Goal: Ask a question

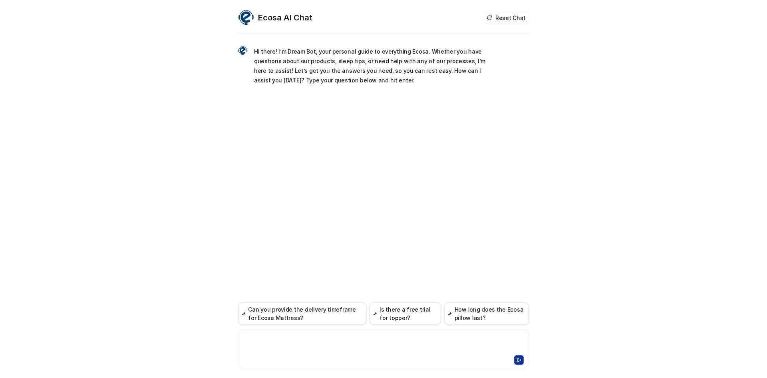
click at [440, 346] on div at bounding box center [383, 344] width 287 height 18
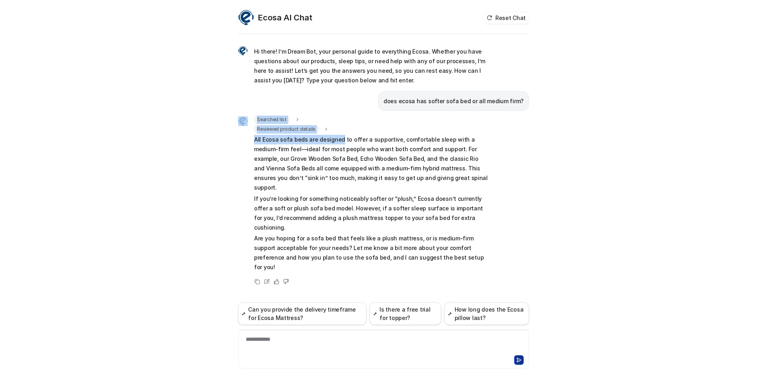
drag, startPoint x: 236, startPoint y: 140, endPoint x: 339, endPoint y: 142, distance: 102.7
click at [339, 142] on div "Ecosa AI Chat Reset Chat Hi there! I’m Dream Bot, your personal guide to everyt…" at bounding box center [384, 194] width 304 height 368
click at [380, 145] on p "All Ecosa sofa beds are designed to offer a supportive, comfortable sleep with …" at bounding box center [371, 164] width 234 height 58
drag, startPoint x: 352, startPoint y: 139, endPoint x: 248, endPoint y: 138, distance: 104.3
click at [248, 138] on div "Searched list url : "[URL][DOMAIN_NAME]" required_fields : "id,title" Reviewed …" at bounding box center [363, 194] width 250 height 158
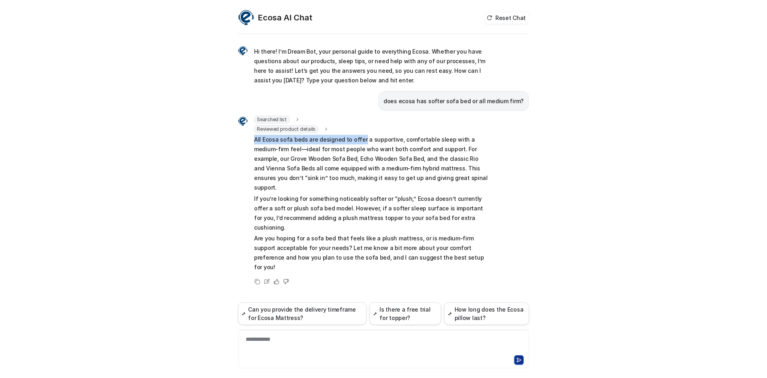
copy p "All Ecosa sofa beds are designed to offer"
